Goal: Navigation & Orientation: Find specific page/section

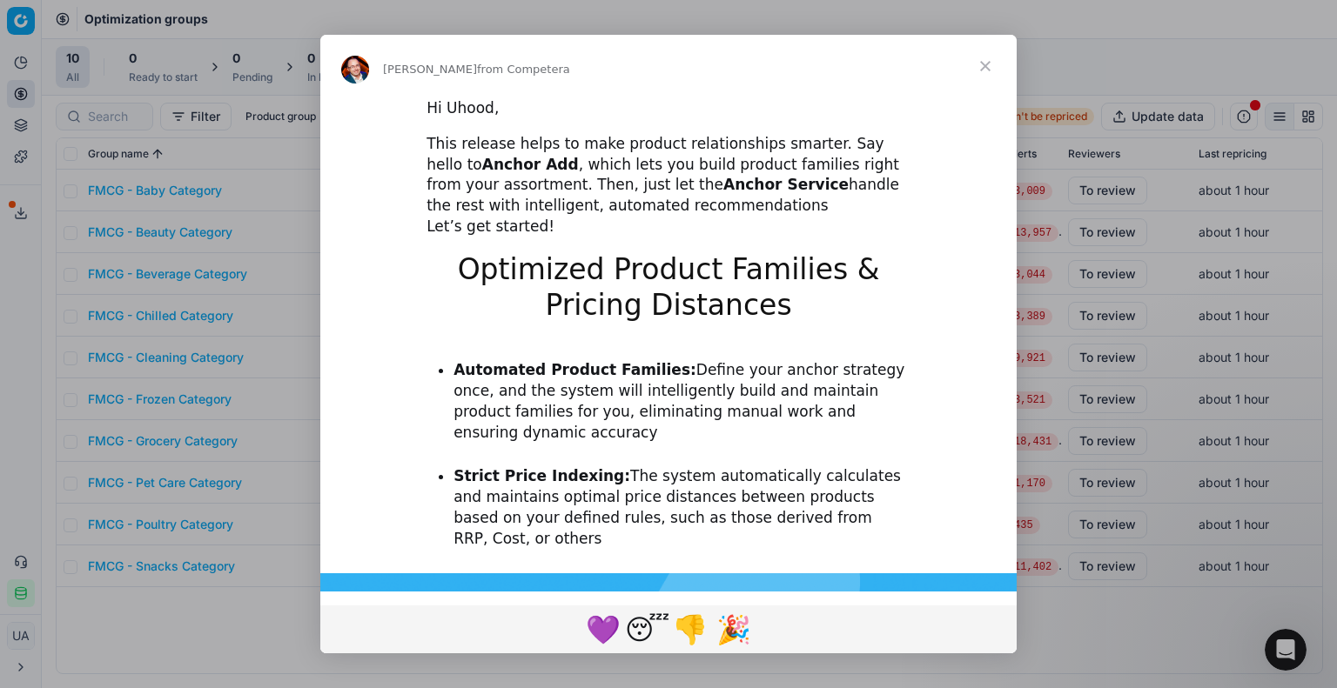
click at [989, 62] on span "Close" at bounding box center [985, 66] width 63 height 63
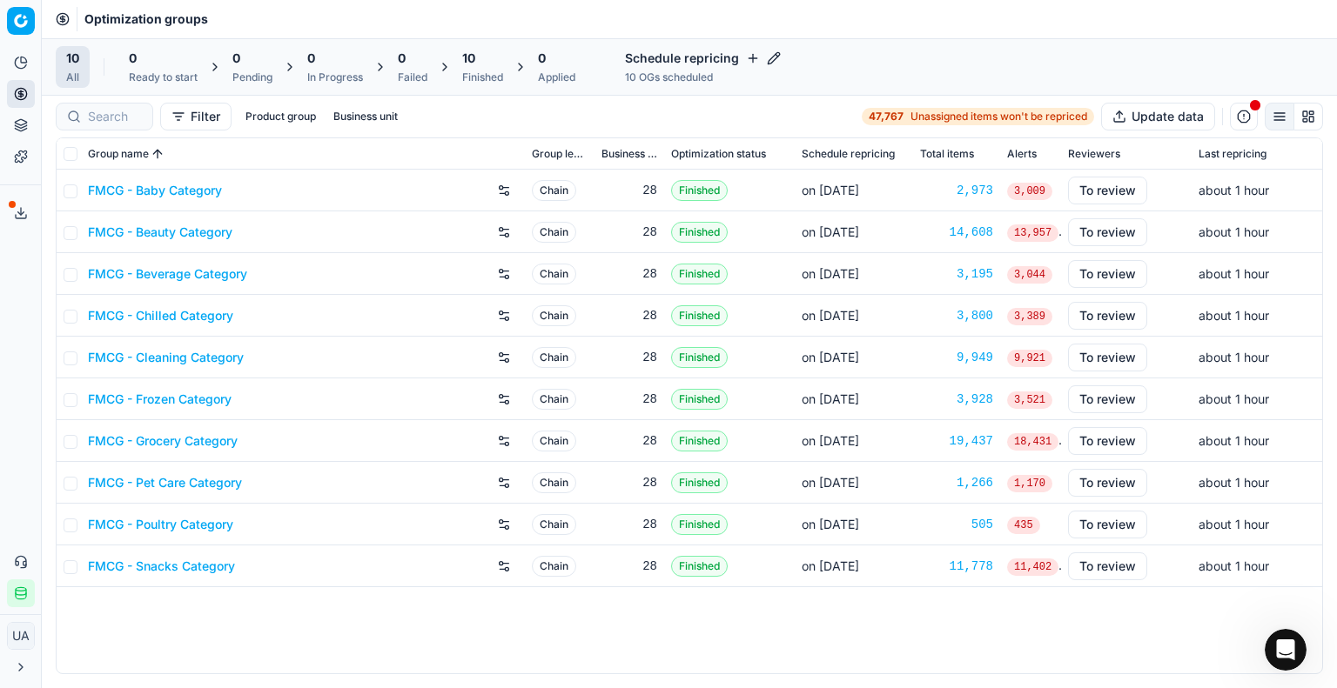
click at [699, 67] on div "Schedule repricing 10 OGs scheduled" at bounding box center [702, 67] width 177 height 42
click at [776, 57] on icon "button" at bounding box center [774, 58] width 14 height 14
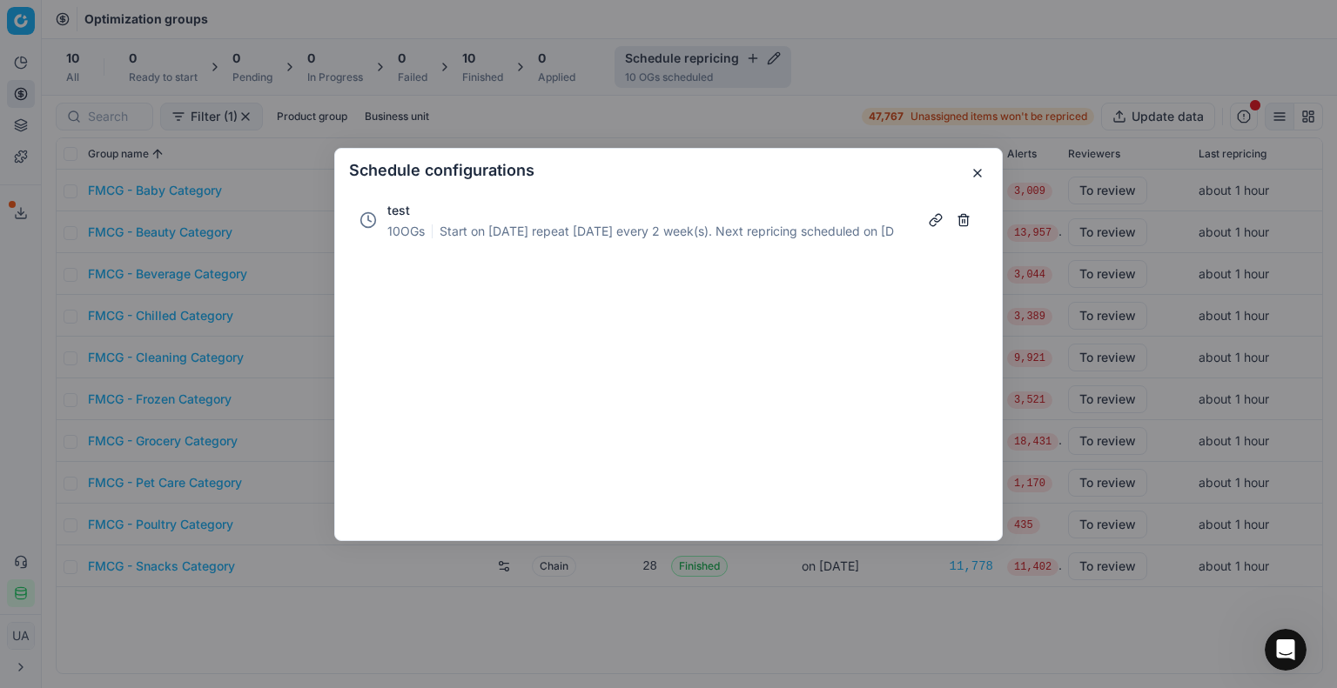
click at [978, 171] on button "button" at bounding box center [977, 173] width 21 height 21
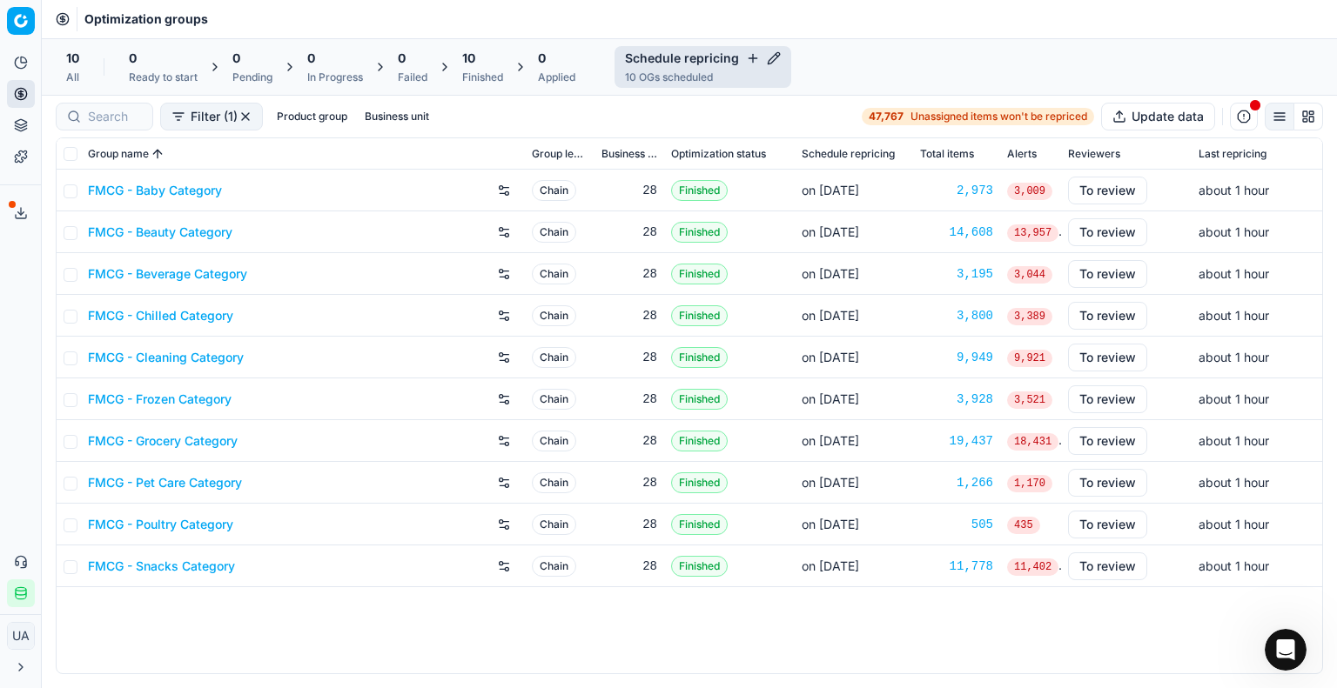
click at [22, 124] on icon at bounding box center [21, 125] width 14 height 14
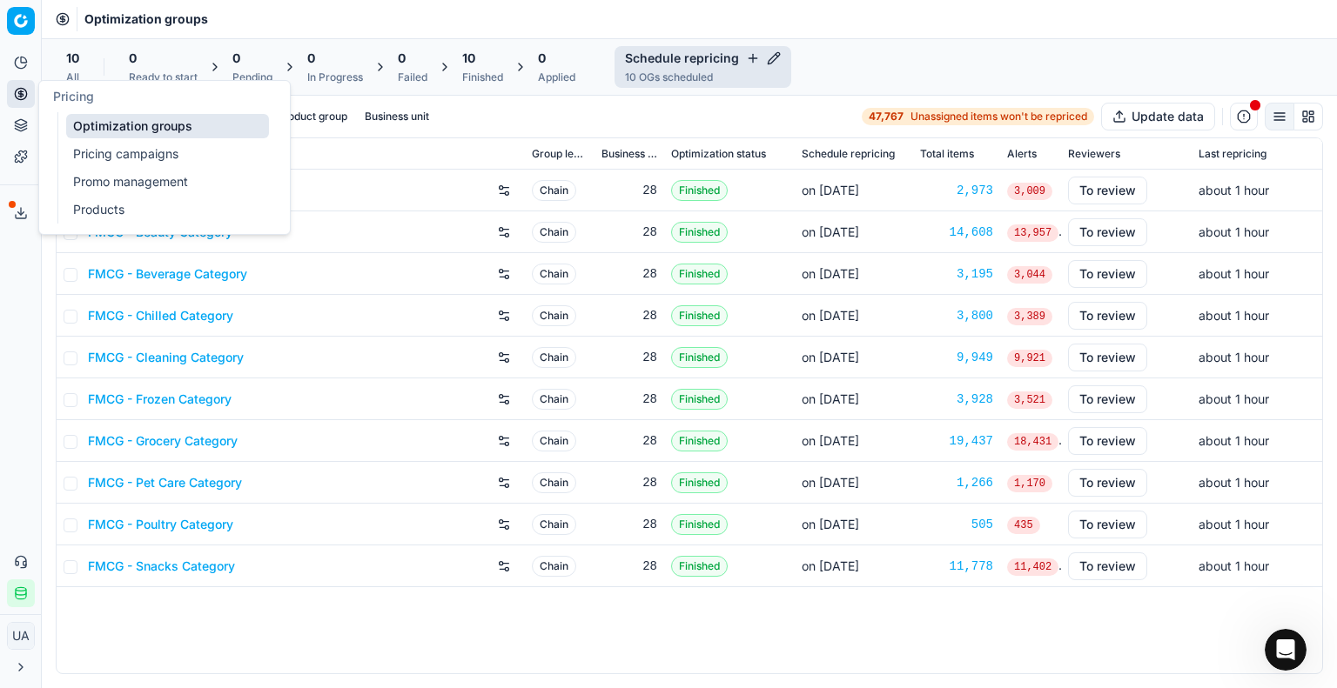
click at [143, 145] on link "Pricing campaigns" at bounding box center [167, 154] width 203 height 24
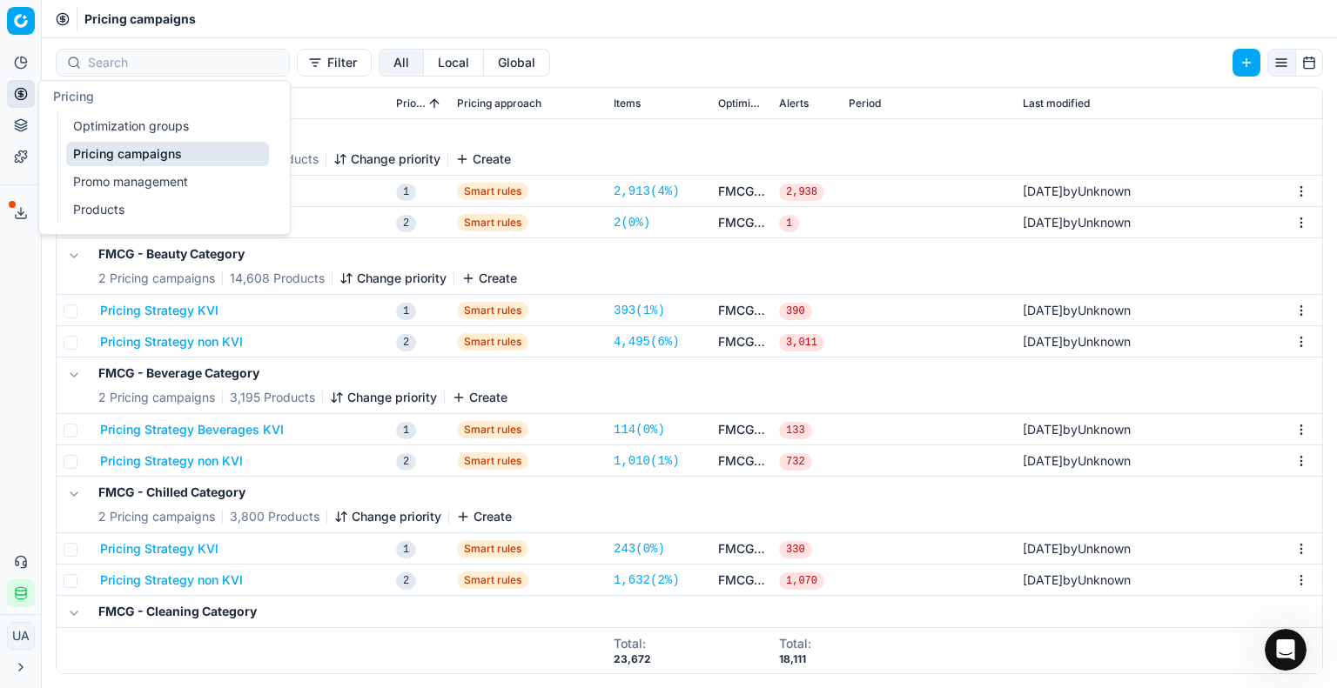
click at [126, 121] on link "Optimization groups" at bounding box center [167, 126] width 203 height 24
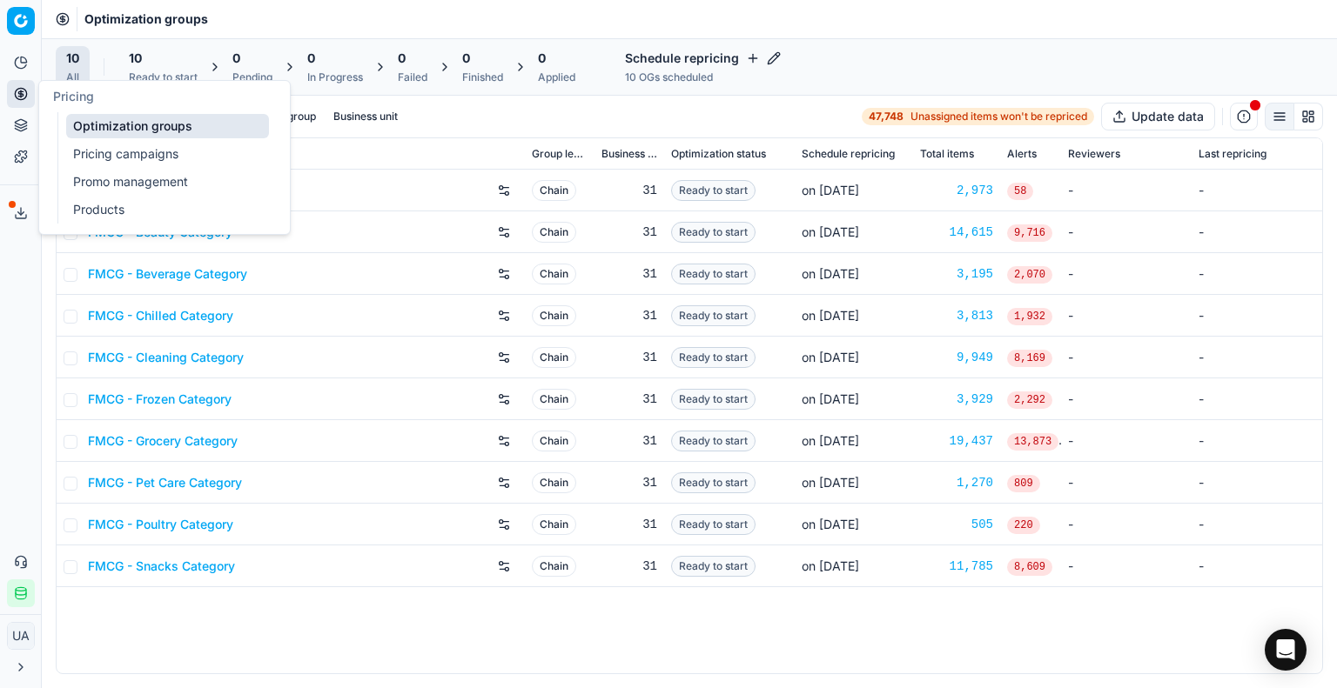
click at [131, 152] on link "Pricing campaigns" at bounding box center [167, 154] width 203 height 24
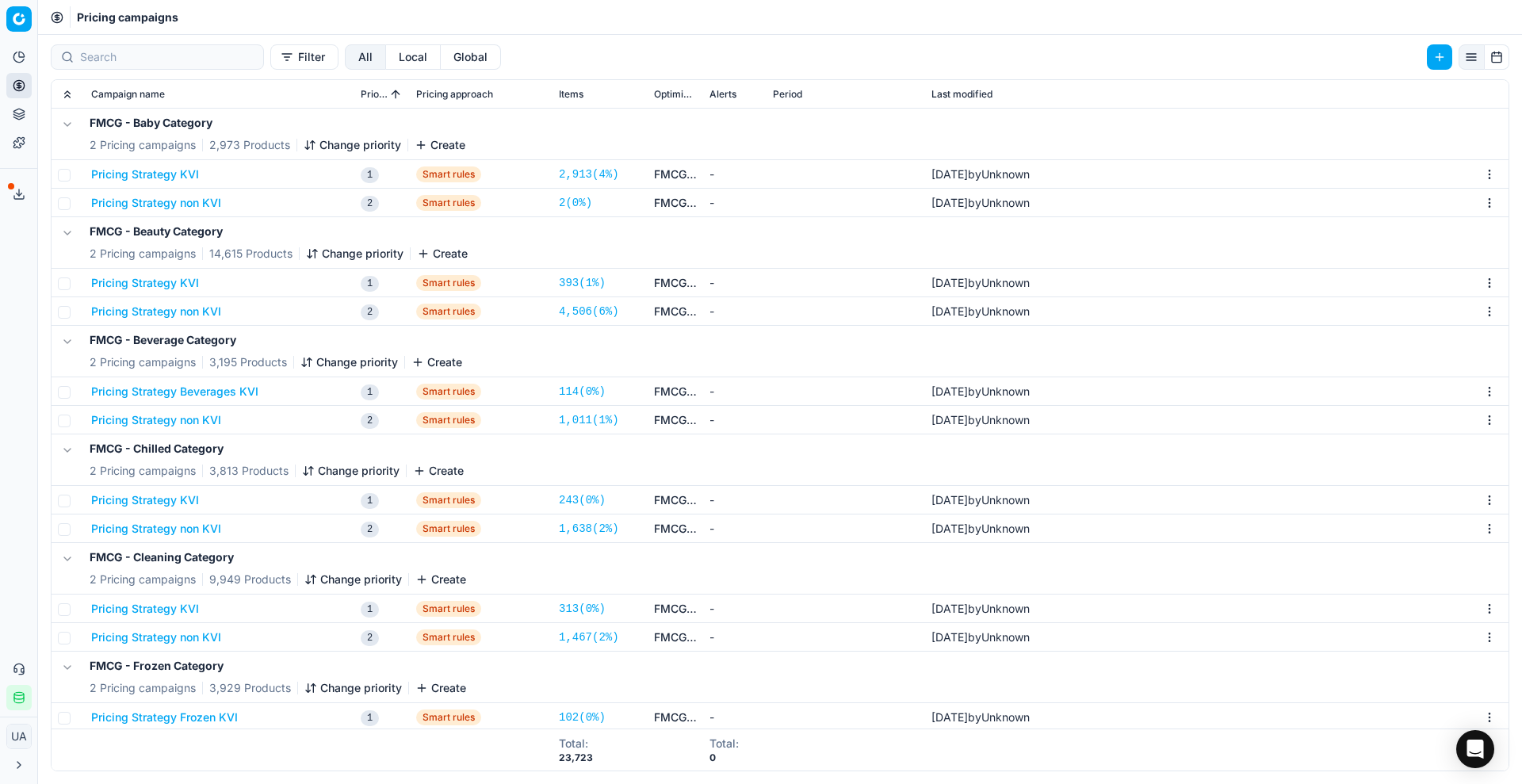
drag, startPoint x: 1184, startPoint y: 6, endPoint x: 664, endPoint y: 87, distance: 526.3
click at [800, 116] on div "FMCG - Baby Category 2 Pricing campaigns 2,973 Products Change priority Create" at bounding box center [781, 134] width 1445 height 51
click at [1217, 55] on button "button" at bounding box center [1497, 57] width 26 height 25
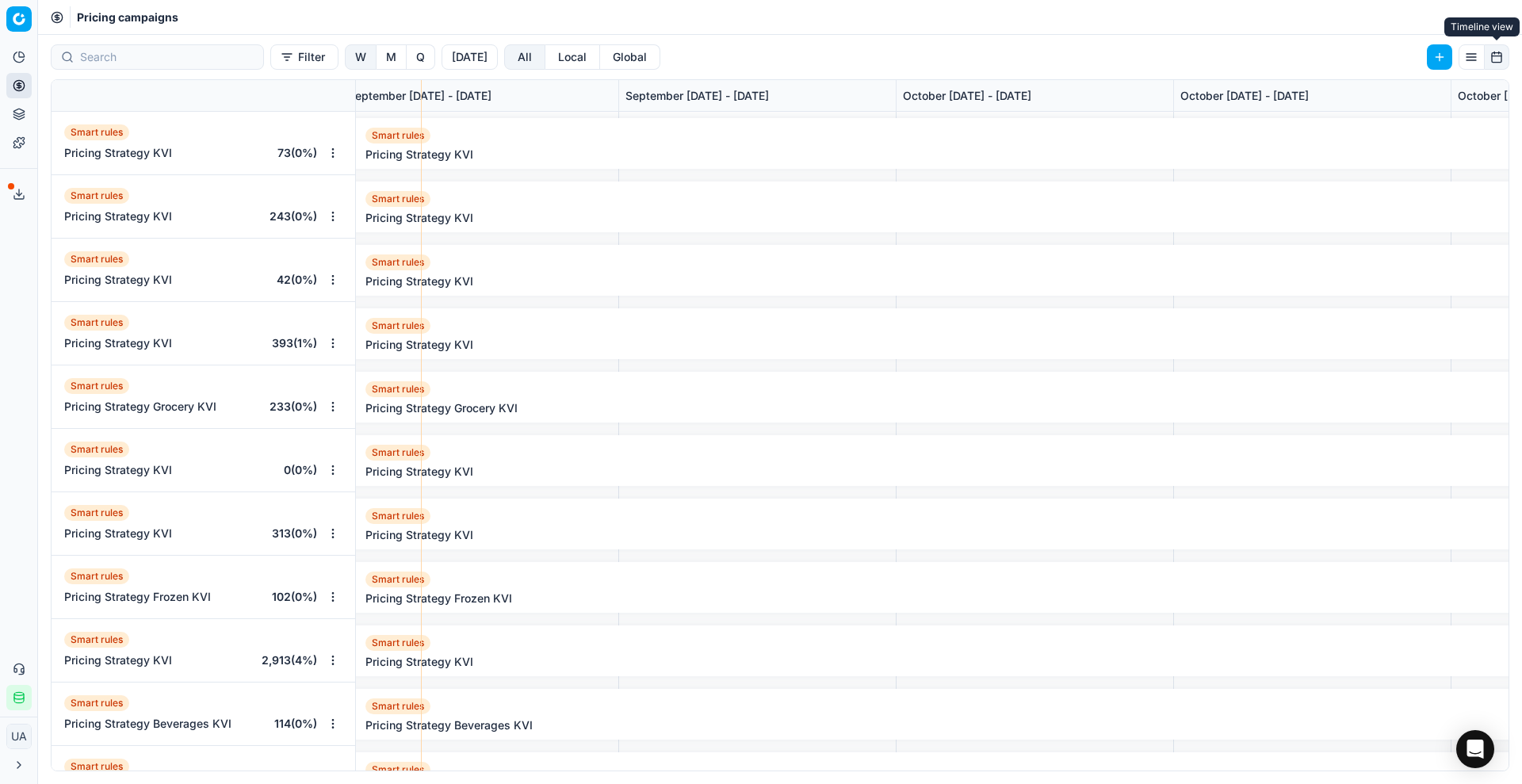
scroll to position [0, 1459]
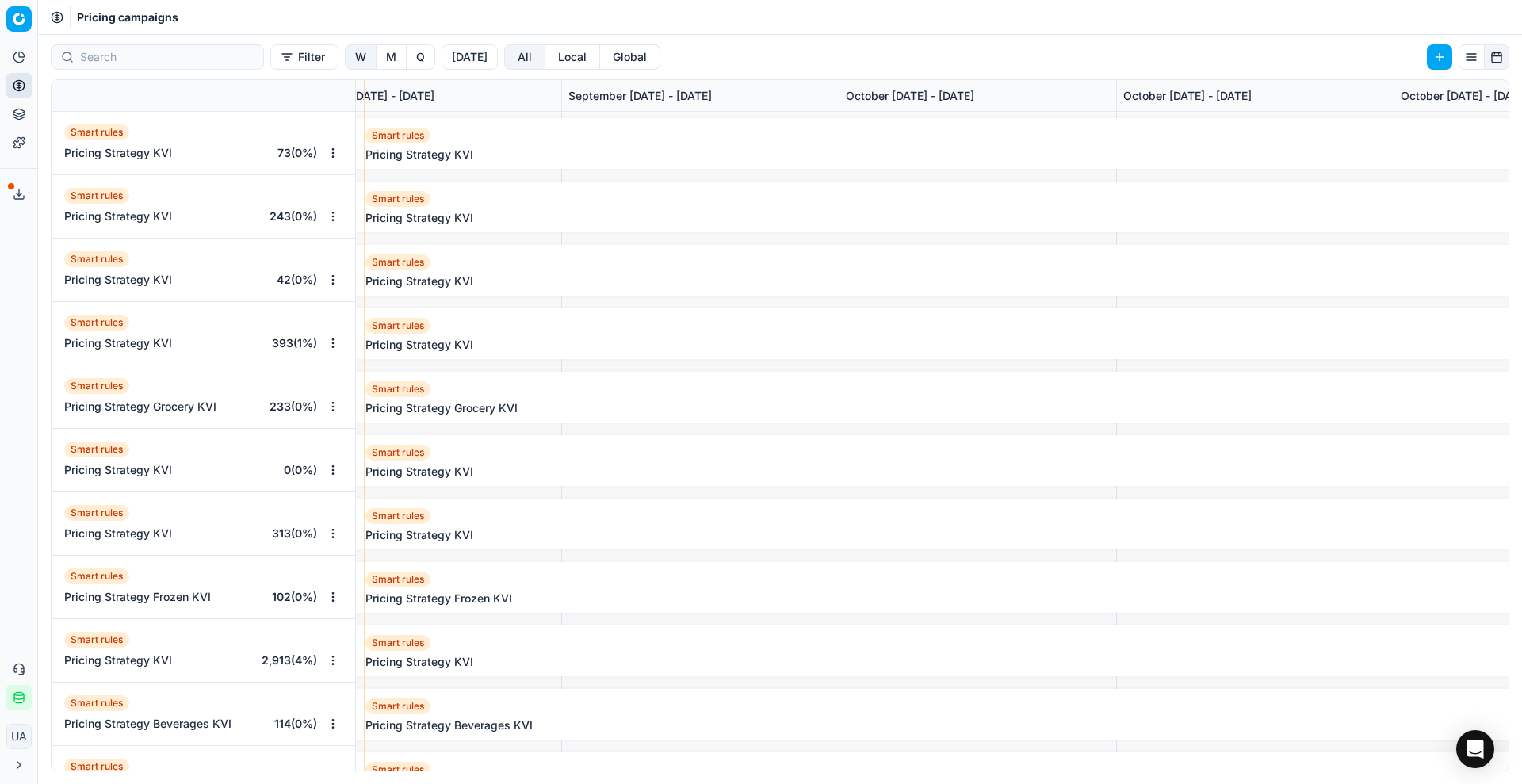
click at [1217, 46] on button "button" at bounding box center [1472, 57] width 26 height 25
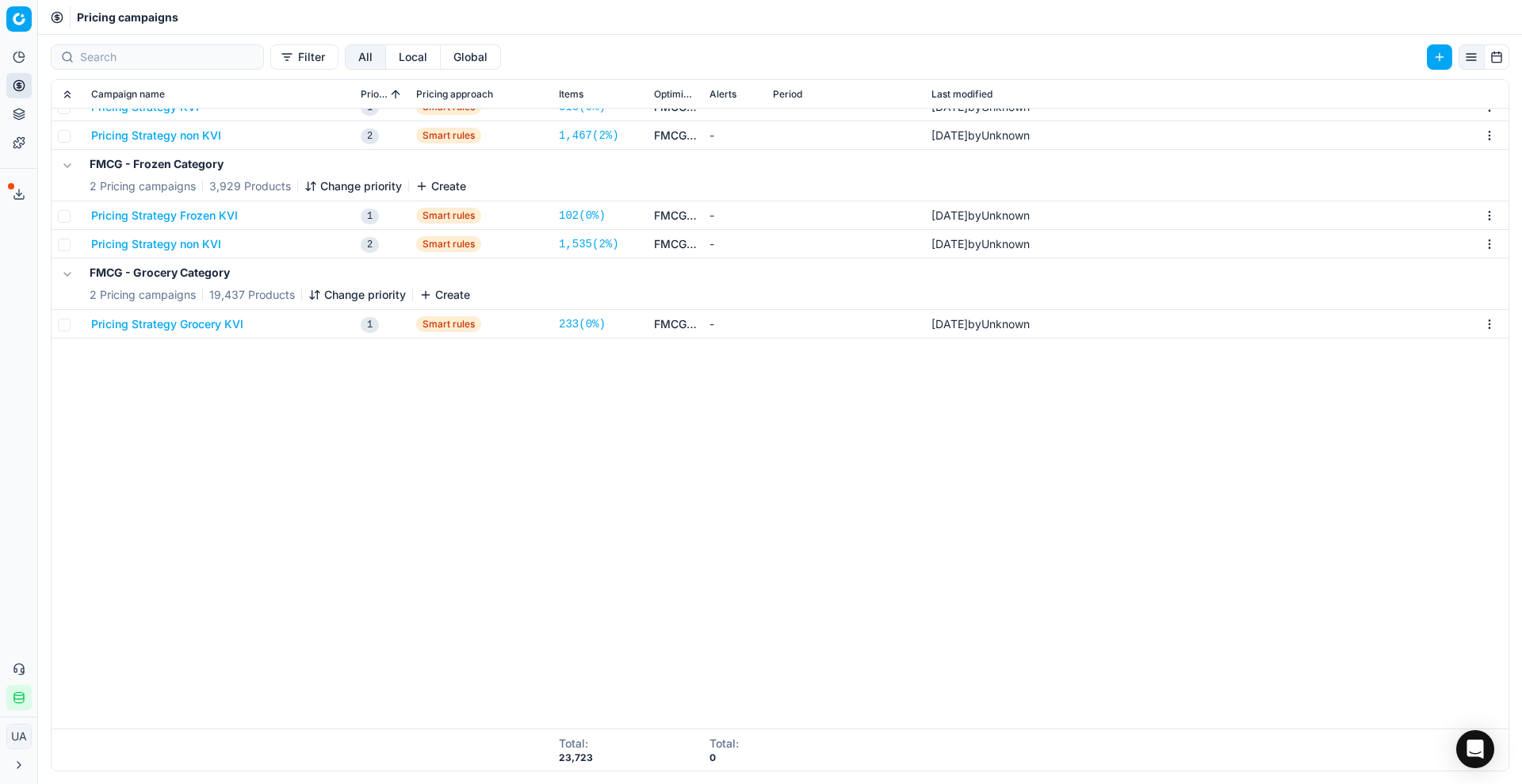
scroll to position [0, 0]
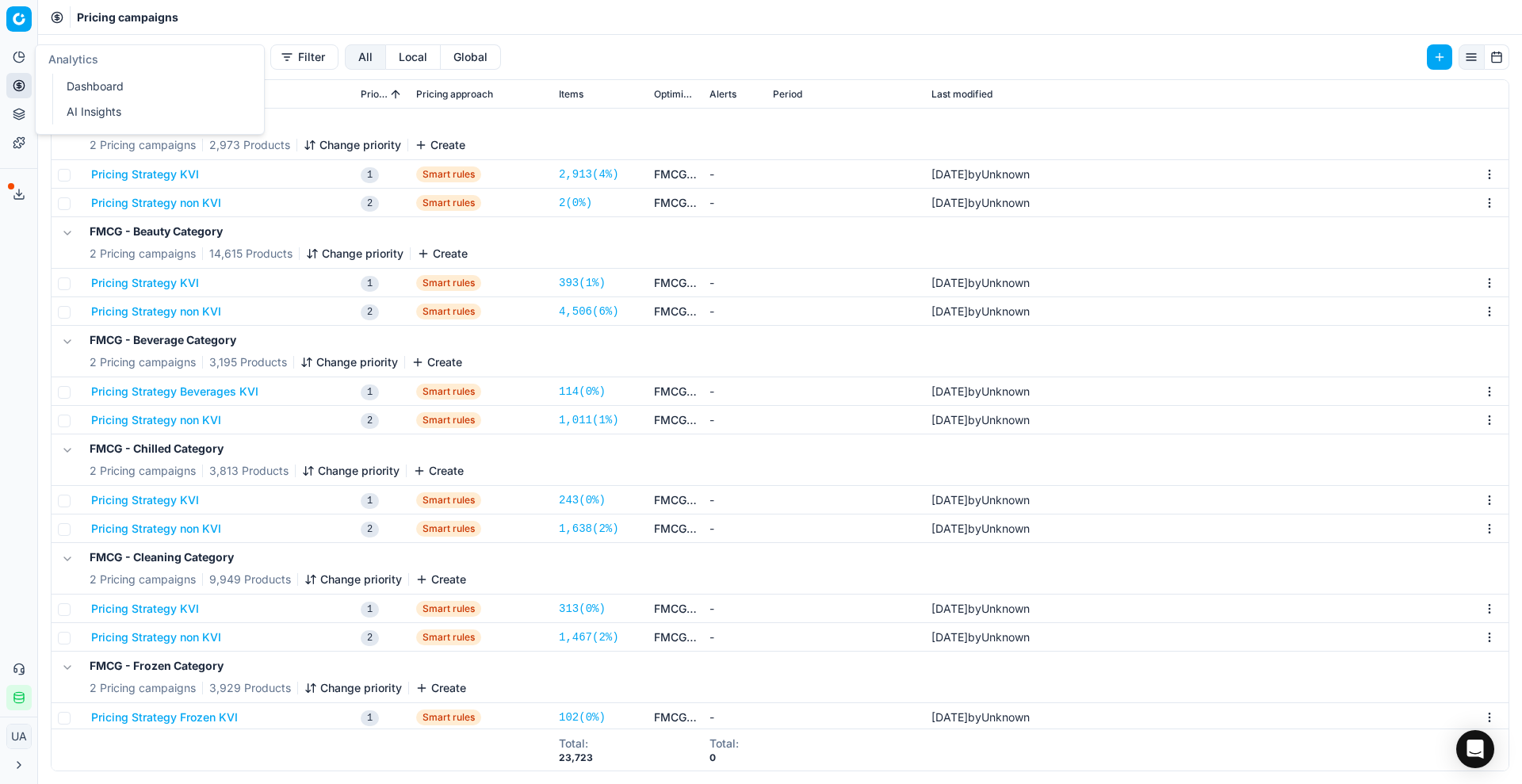
click at [25, 58] on icon at bounding box center [19, 57] width 13 height 13
click at [90, 83] on link "Dashboard" at bounding box center [152, 87] width 185 height 22
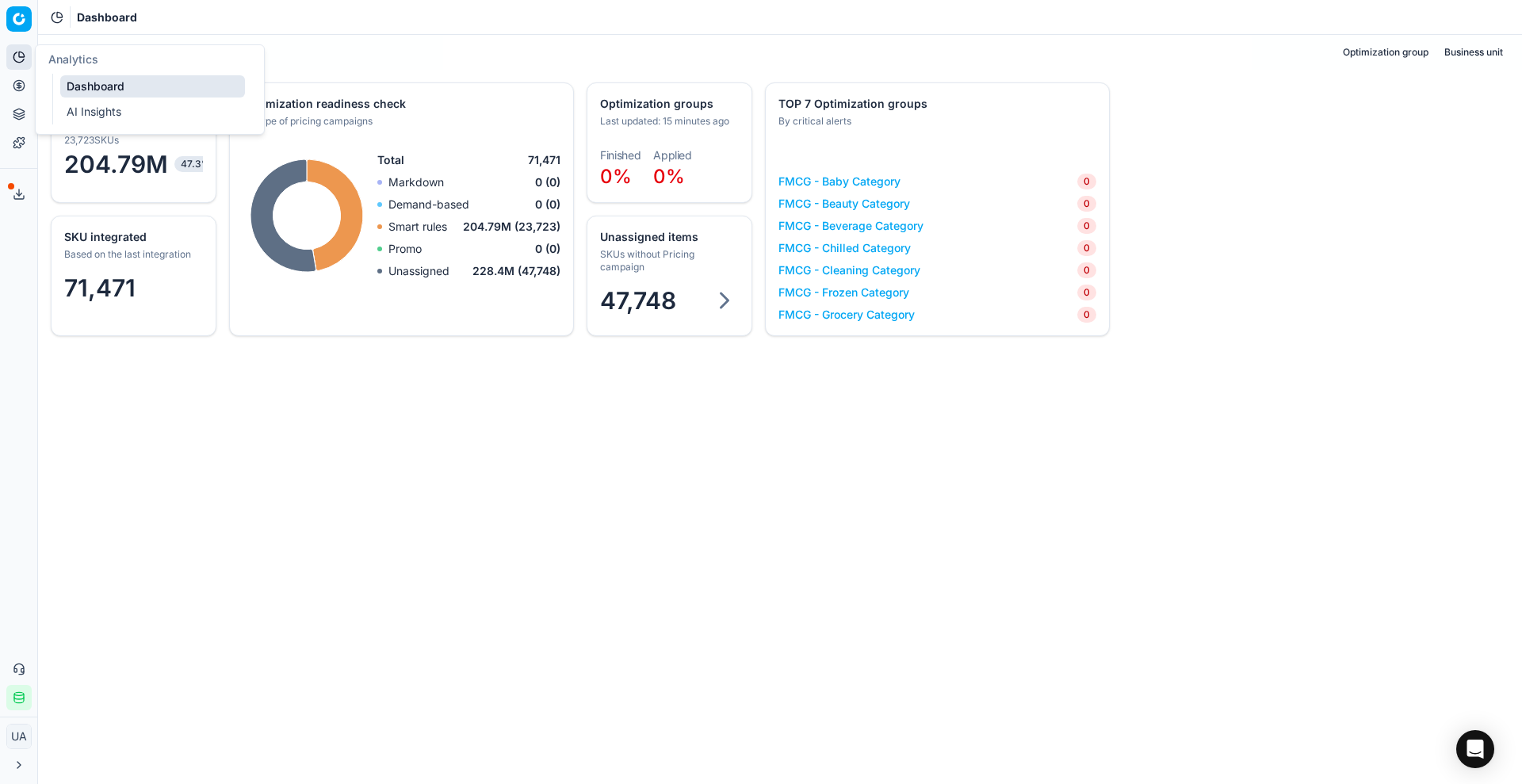
click at [82, 111] on link "AI Insights" at bounding box center [152, 112] width 185 height 22
